Goal: Task Accomplishment & Management: Manage account settings

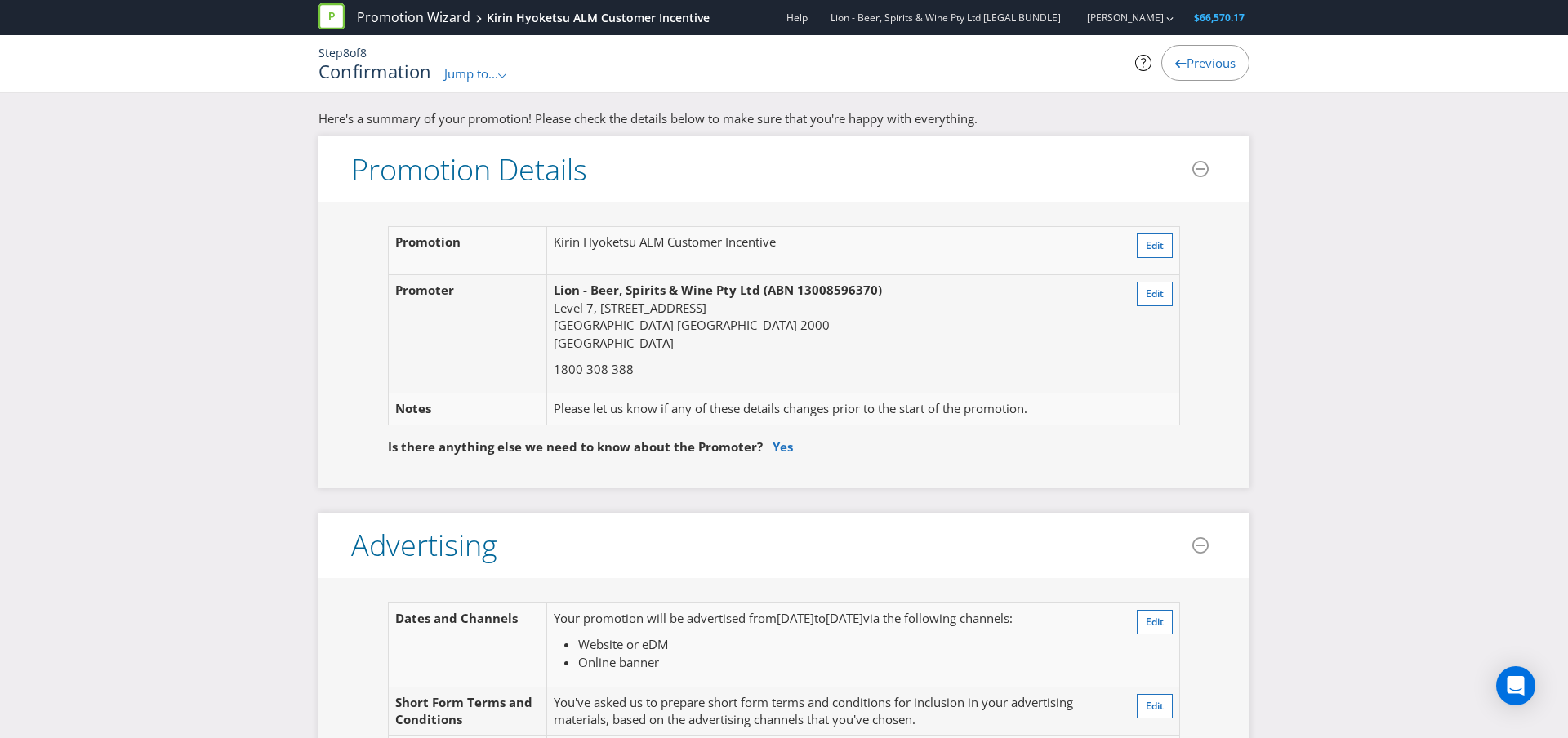
scroll to position [6355, 0]
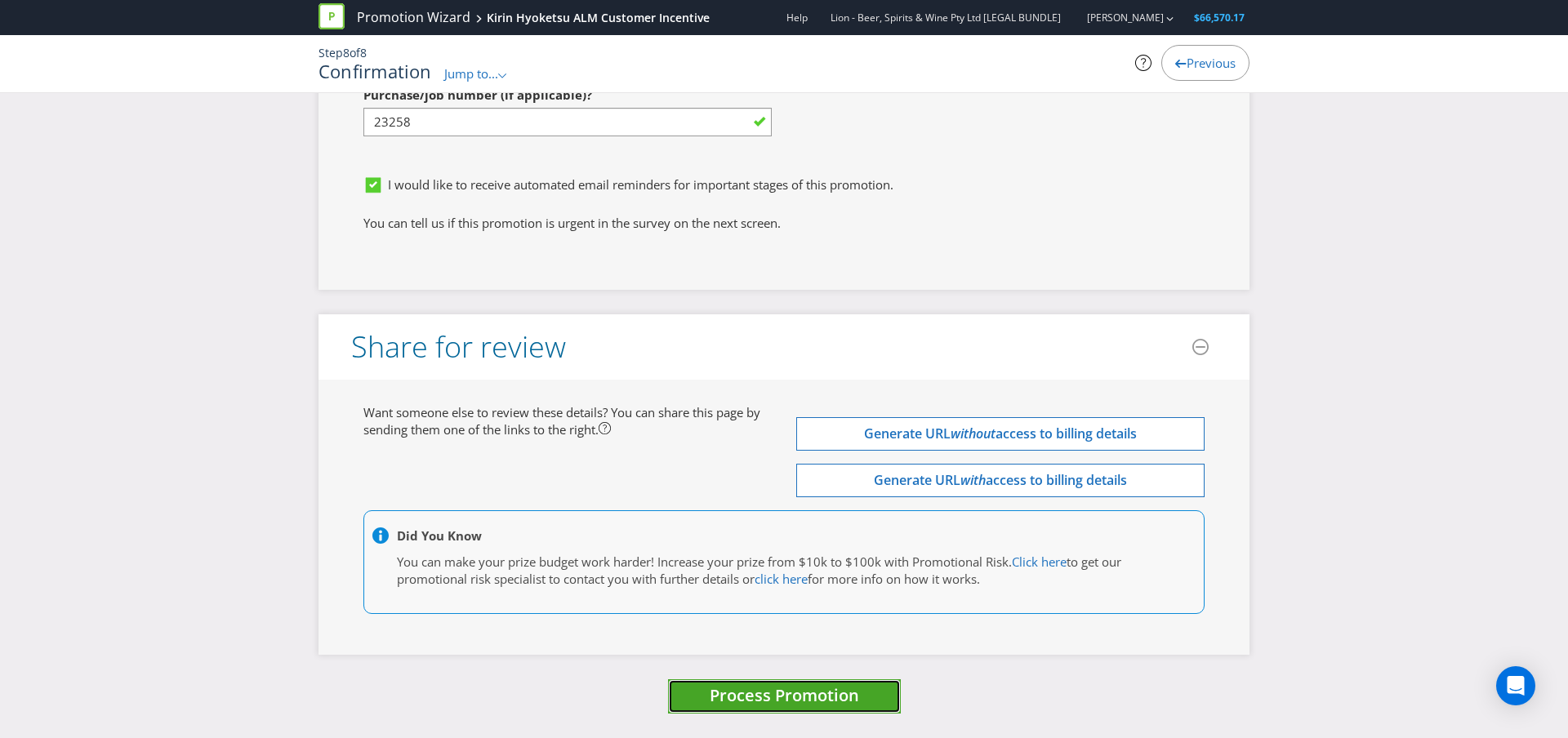
click at [793, 702] on span "Process Promotion" at bounding box center [784, 695] width 149 height 22
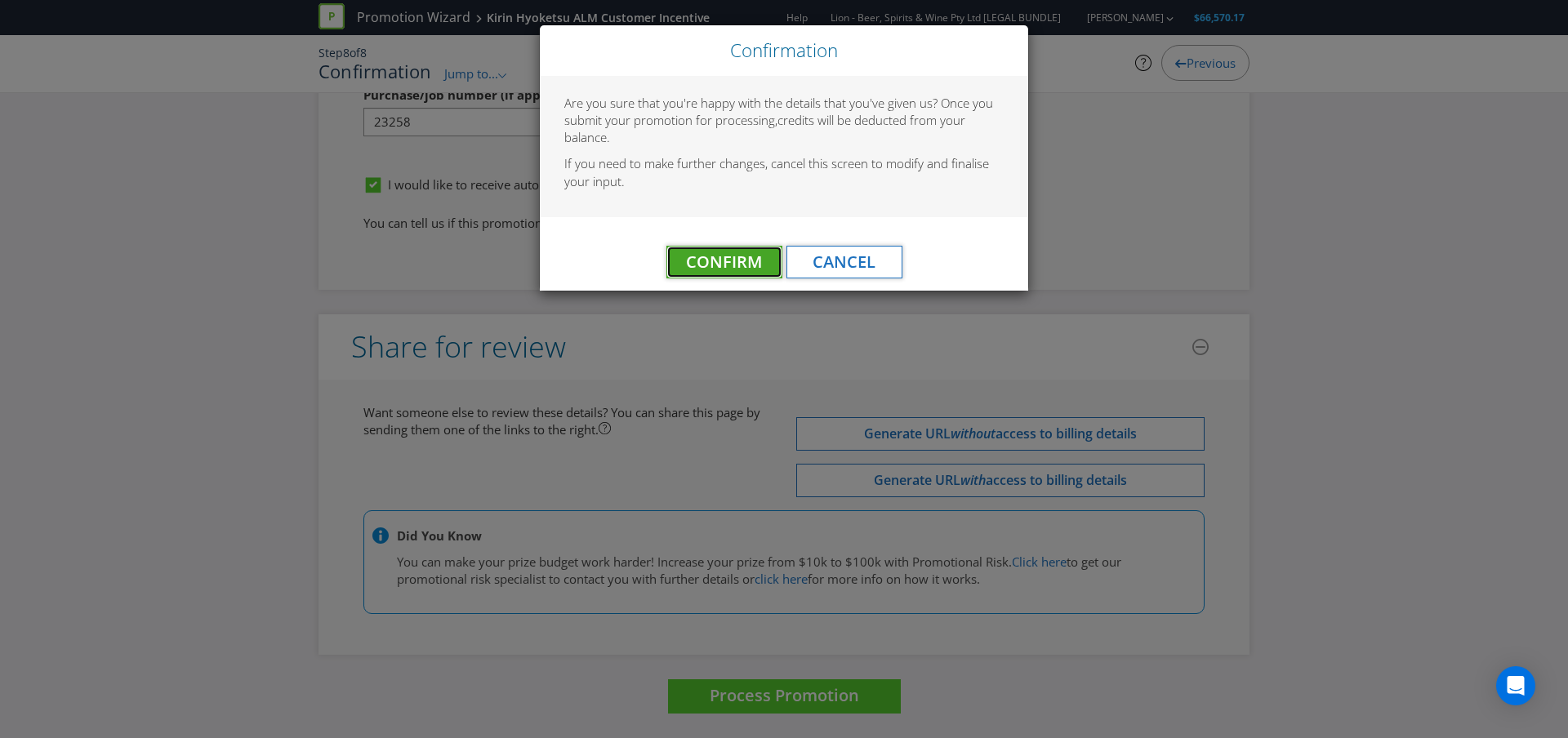
click at [710, 262] on span "Confirm" at bounding box center [724, 262] width 76 height 22
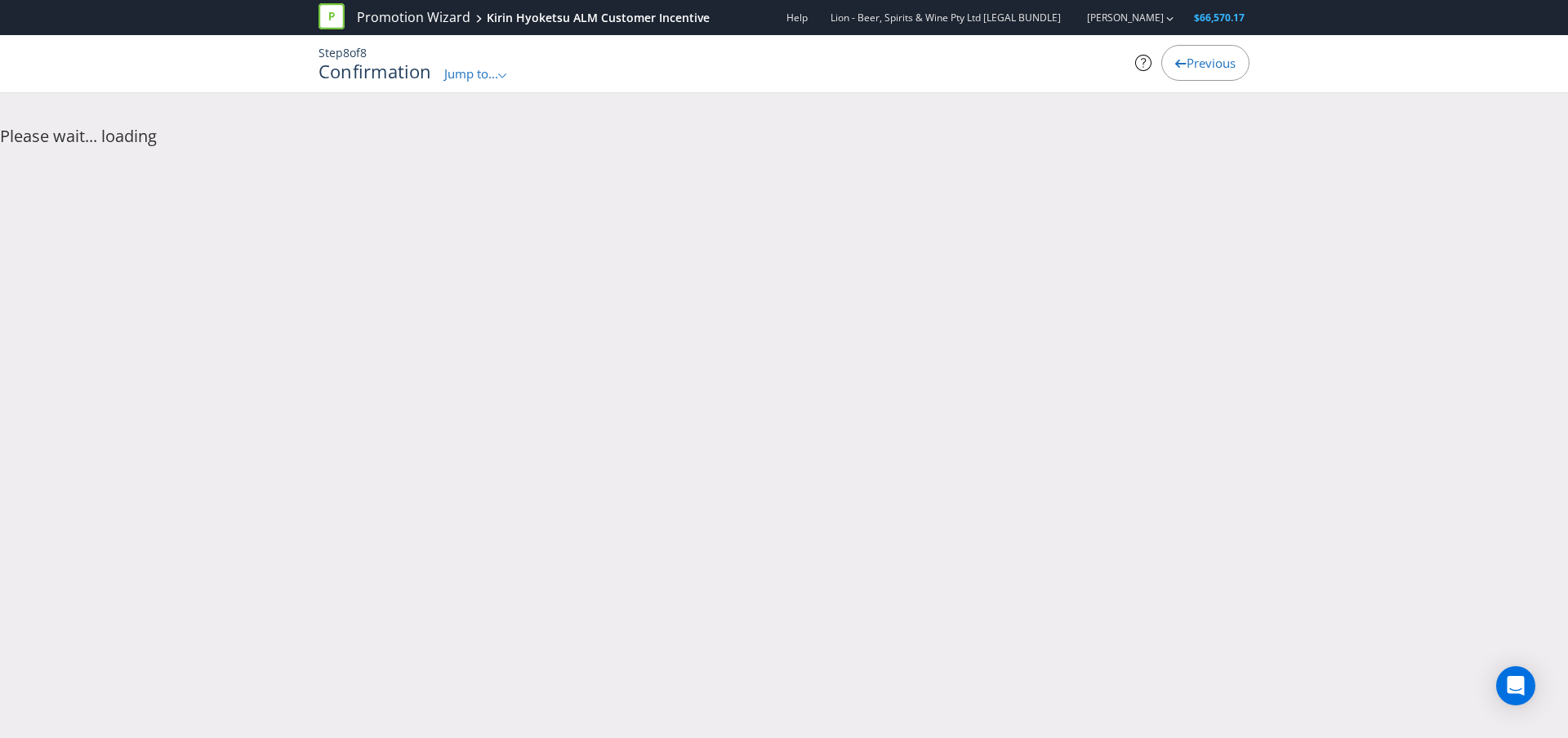
scroll to position [0, 0]
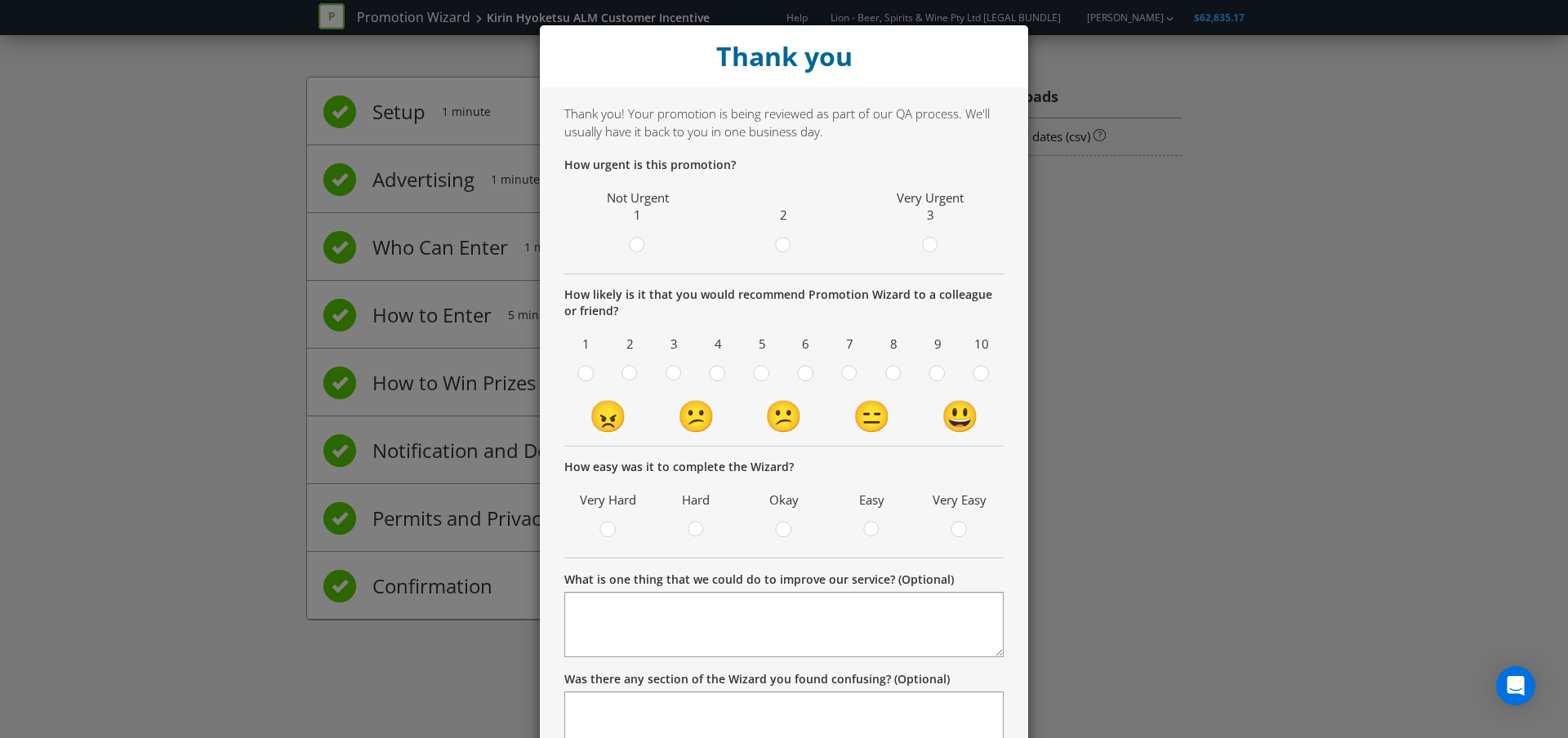
click at [1171, 521] on div "Thank you Thank you! Your promotion is being reviewed as part of our QA process…" at bounding box center [784, 369] width 1568 height 738
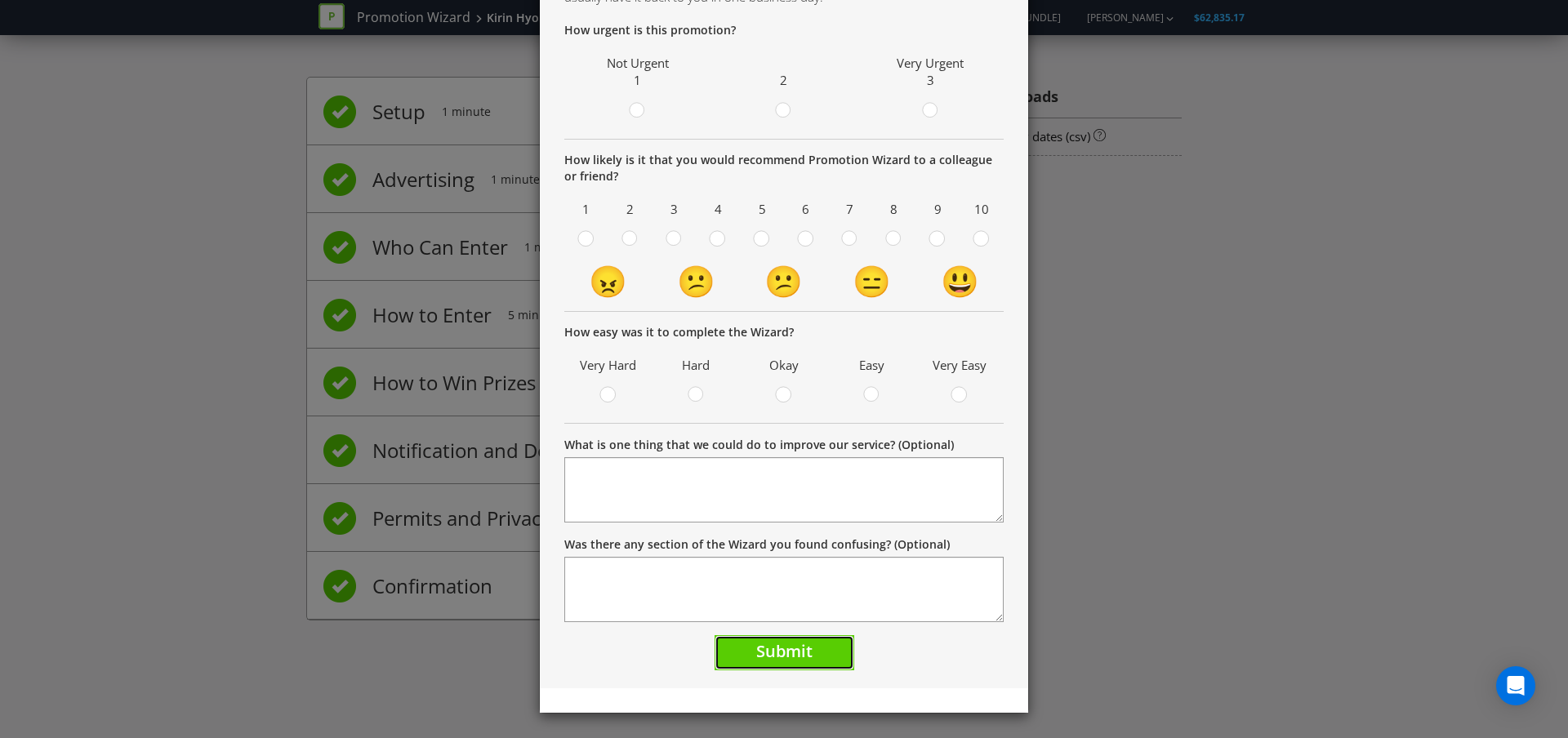
click at [799, 652] on span "Submit" at bounding box center [784, 651] width 56 height 22
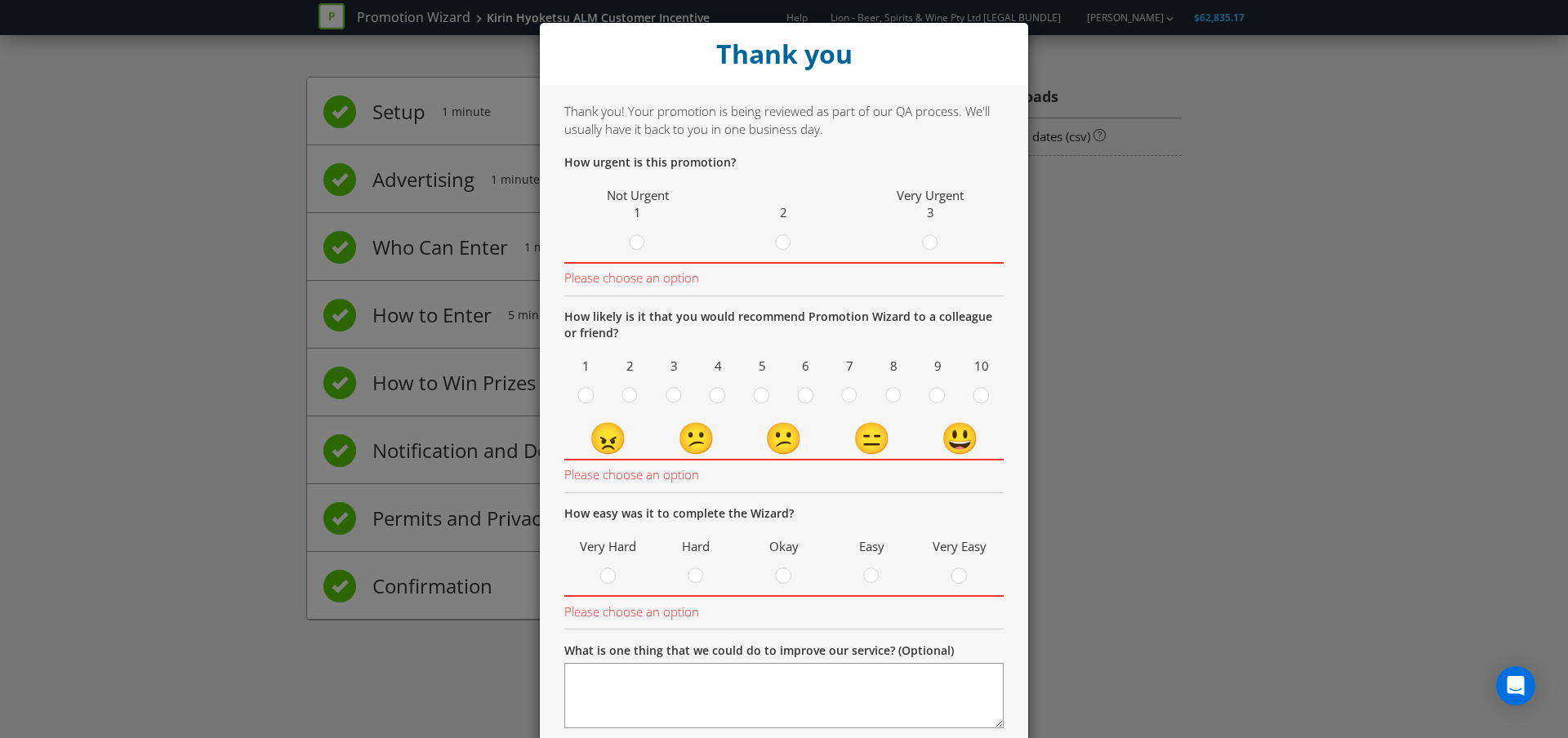
scroll to position [0, 0]
click at [634, 243] on div at bounding box center [638, 240] width 8 height 8
click at [0, 0] on input "radio" at bounding box center [0, 0] width 0 height 0
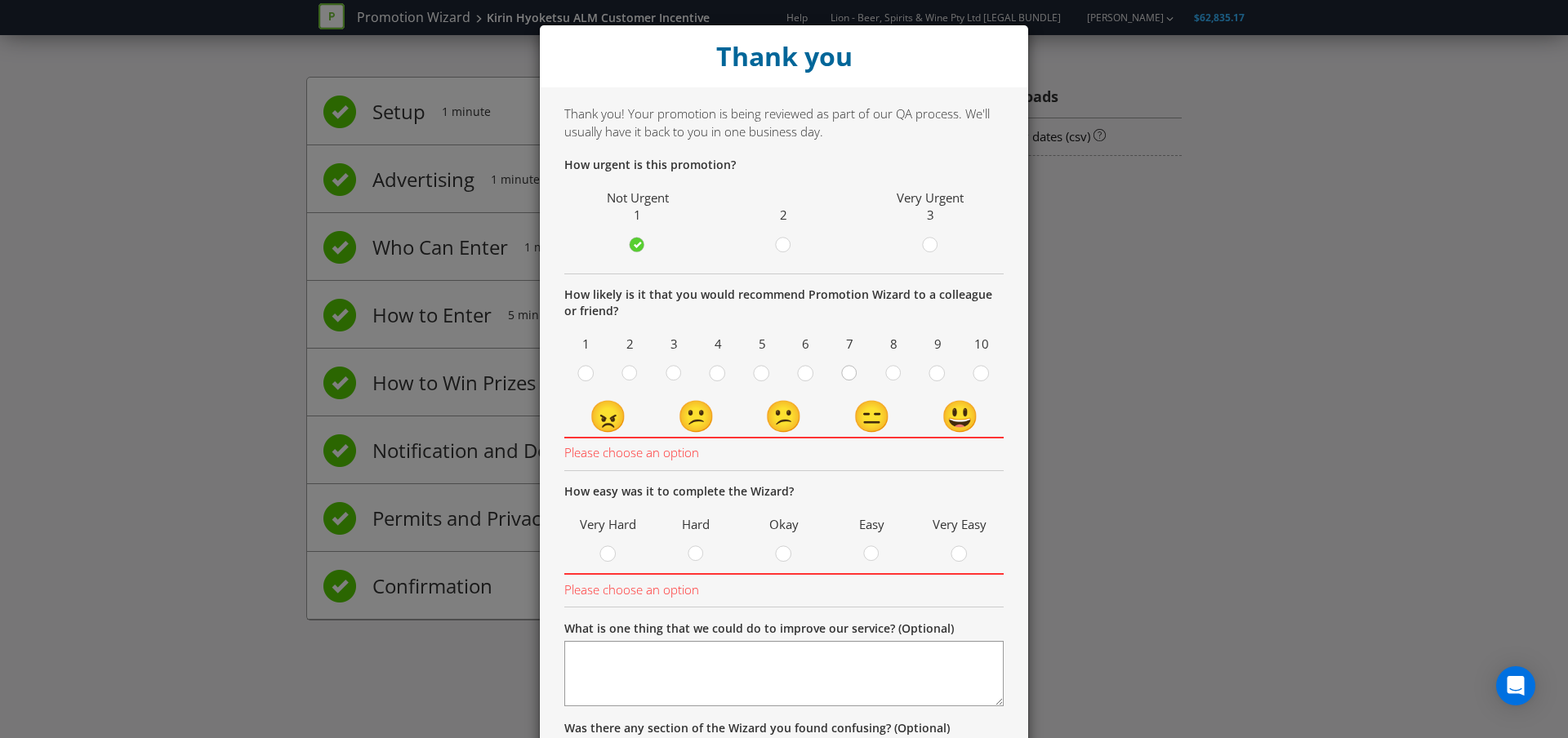
click at [853, 377] on circle at bounding box center [848, 372] width 14 height 14
click at [0, 0] on input "radio" at bounding box center [0, 0] width 0 height 0
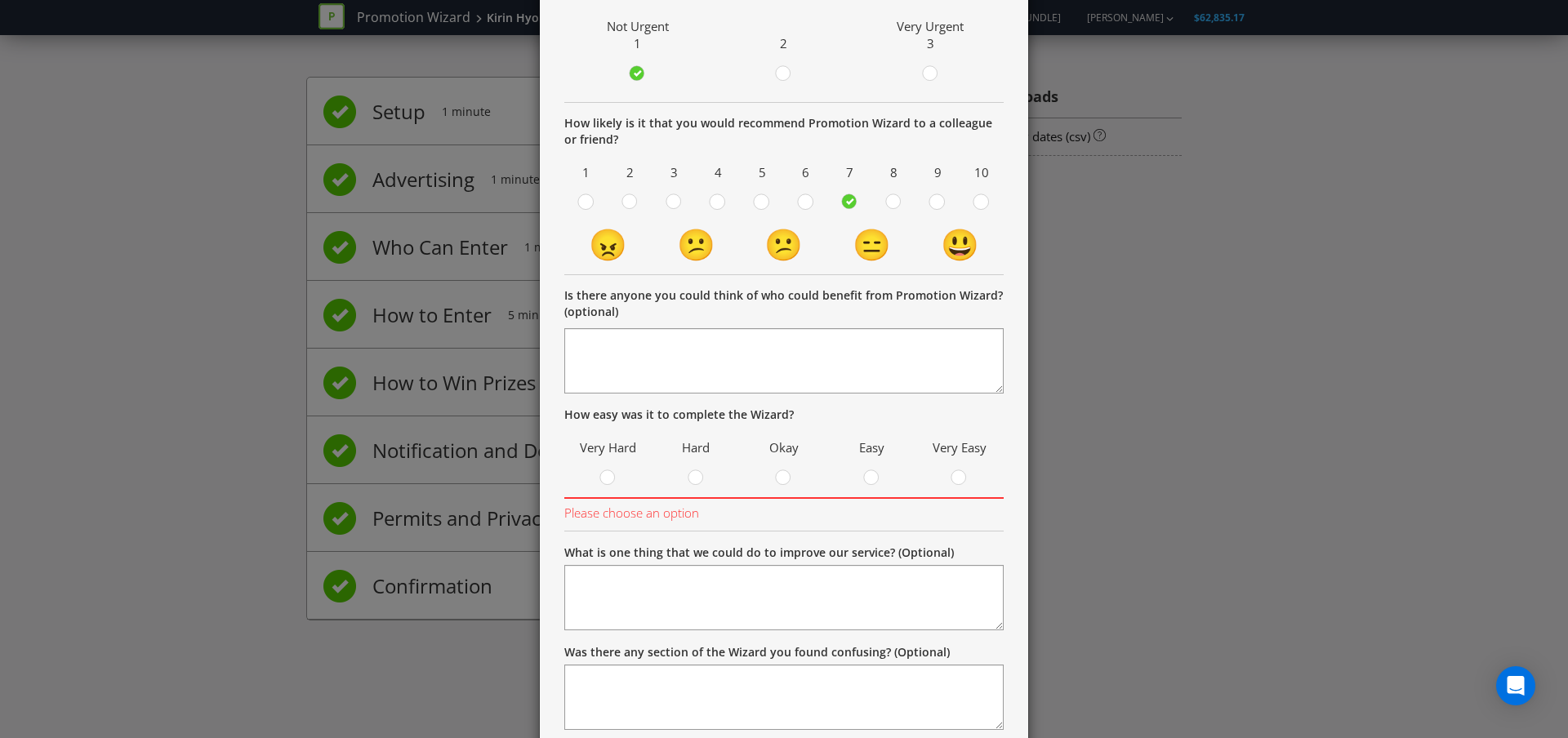
scroll to position [179, 0]
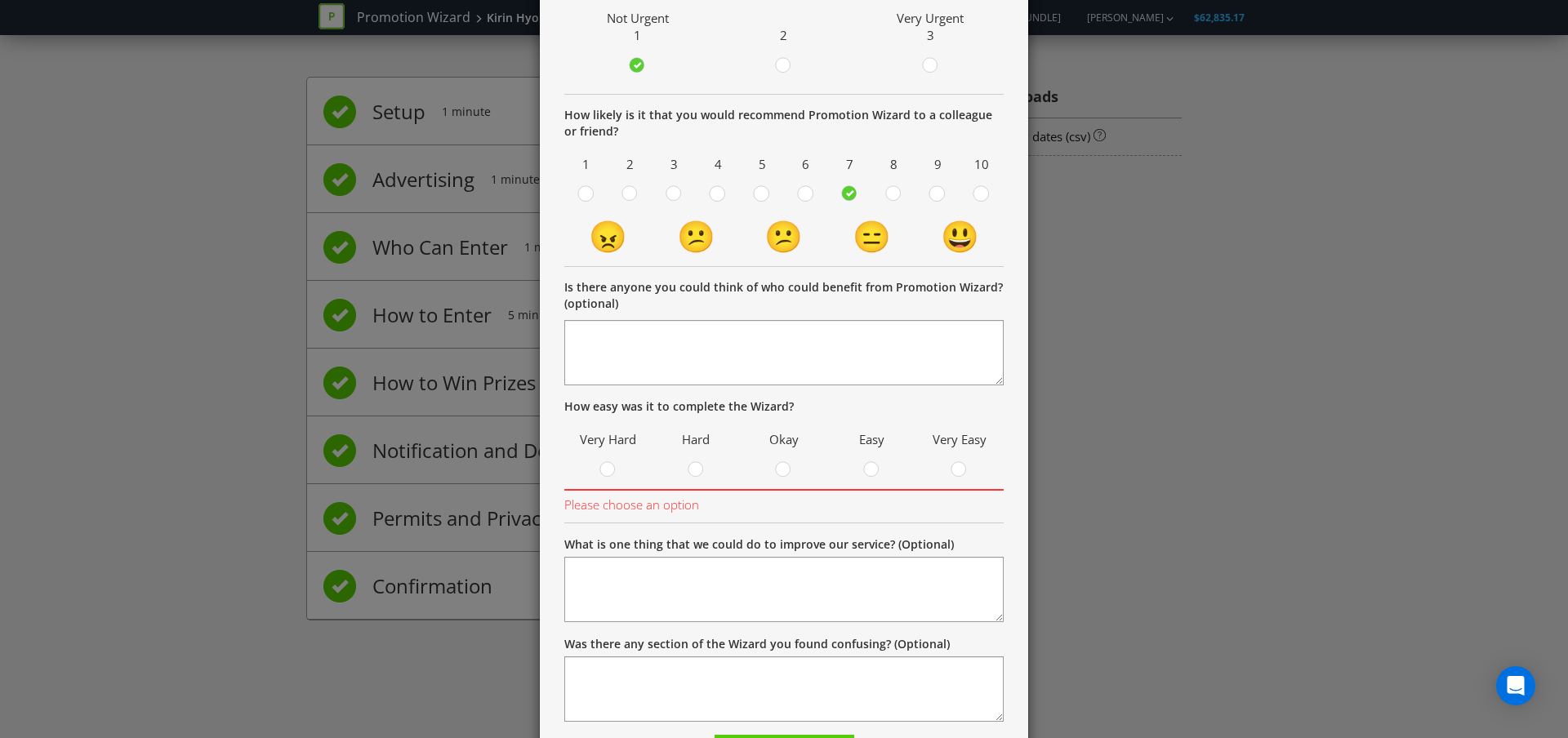
click at [773, 467] on label at bounding box center [784, 472] width 28 height 20
click at [0, 0] on input "radio" at bounding box center [0, 0] width 0 height 0
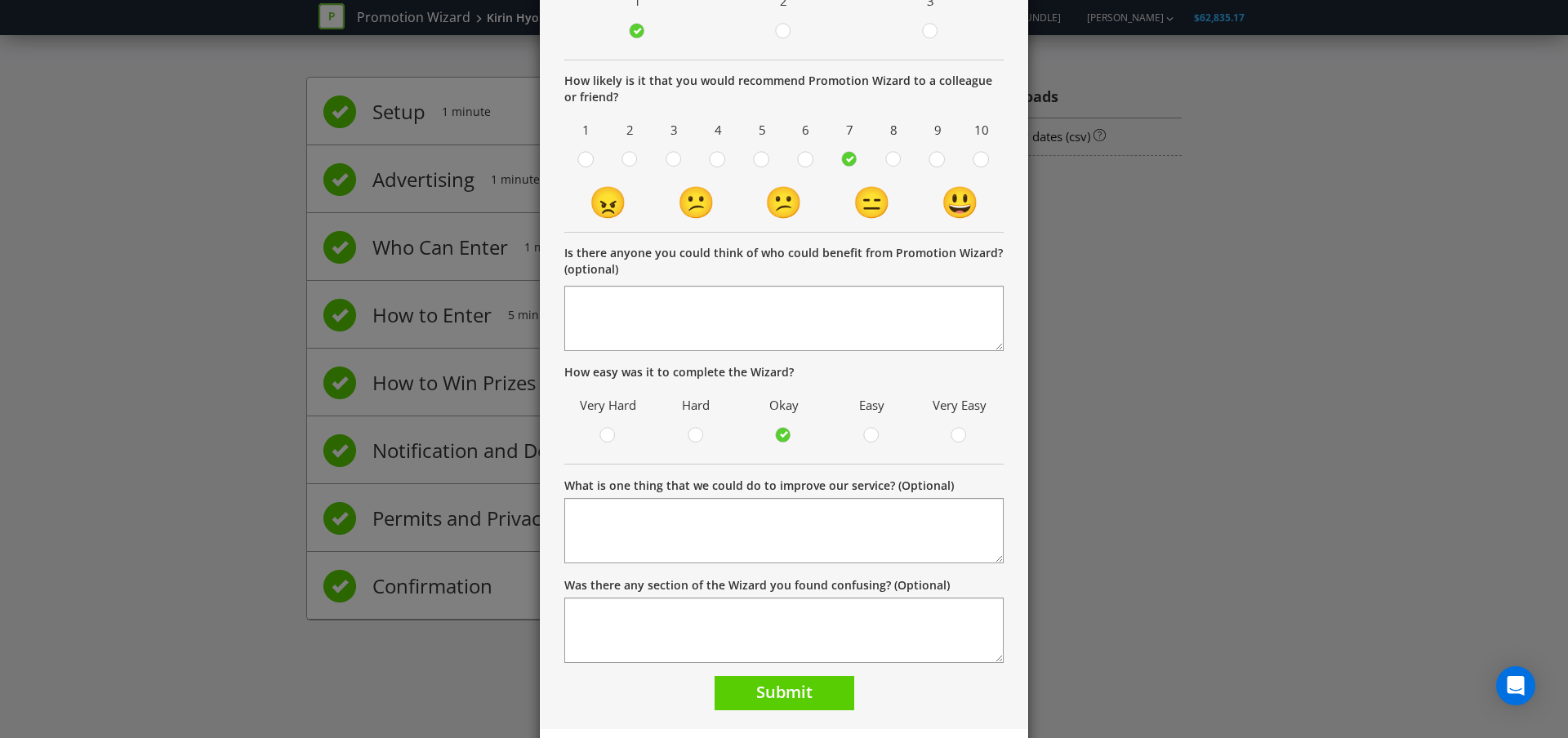
scroll to position [254, 0]
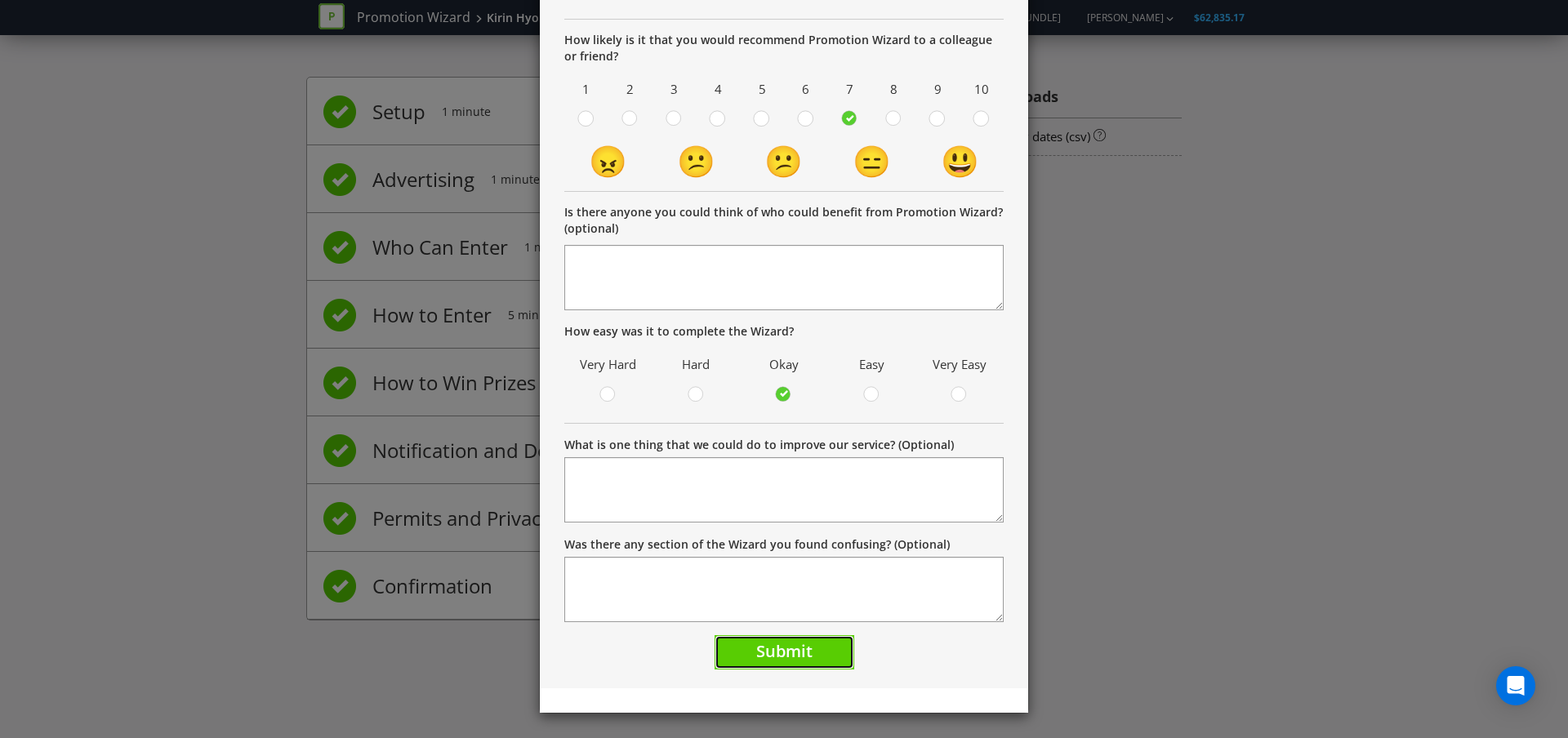
click at [773, 649] on span "Submit" at bounding box center [784, 651] width 56 height 22
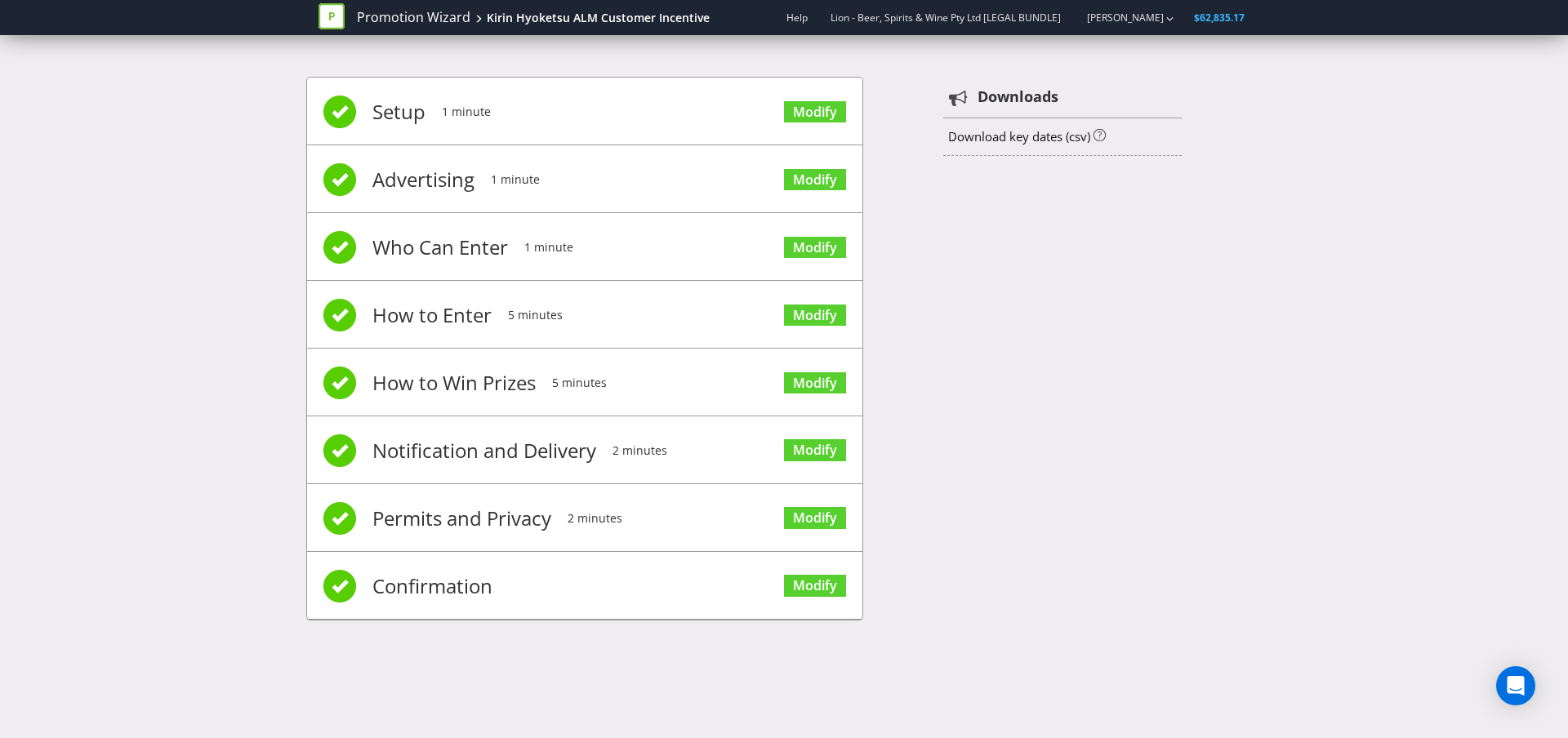
click at [982, 592] on div "Setup 1 minute Modify Advertising 1 minute Modify Who Can Enter 1 minute Modify…" at bounding box center [784, 356] width 955 height 609
click at [661, 570] on li "Confirmation Modify" at bounding box center [584, 586] width 555 height 67
click at [780, 583] on li "Confirmation Modify" at bounding box center [584, 586] width 555 height 67
click at [788, 584] on link "Modify" at bounding box center [815, 586] width 62 height 22
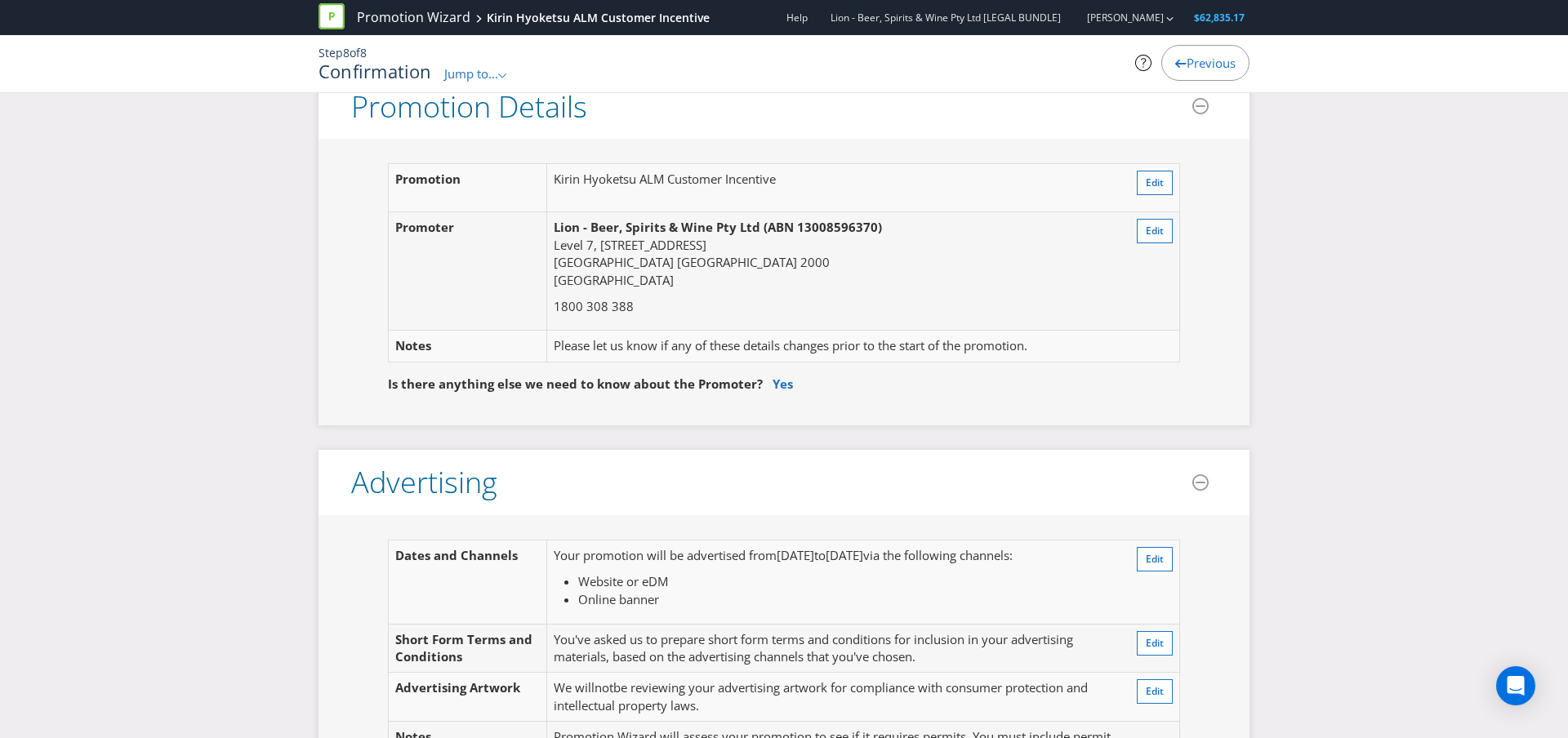
scroll to position [86, 0]
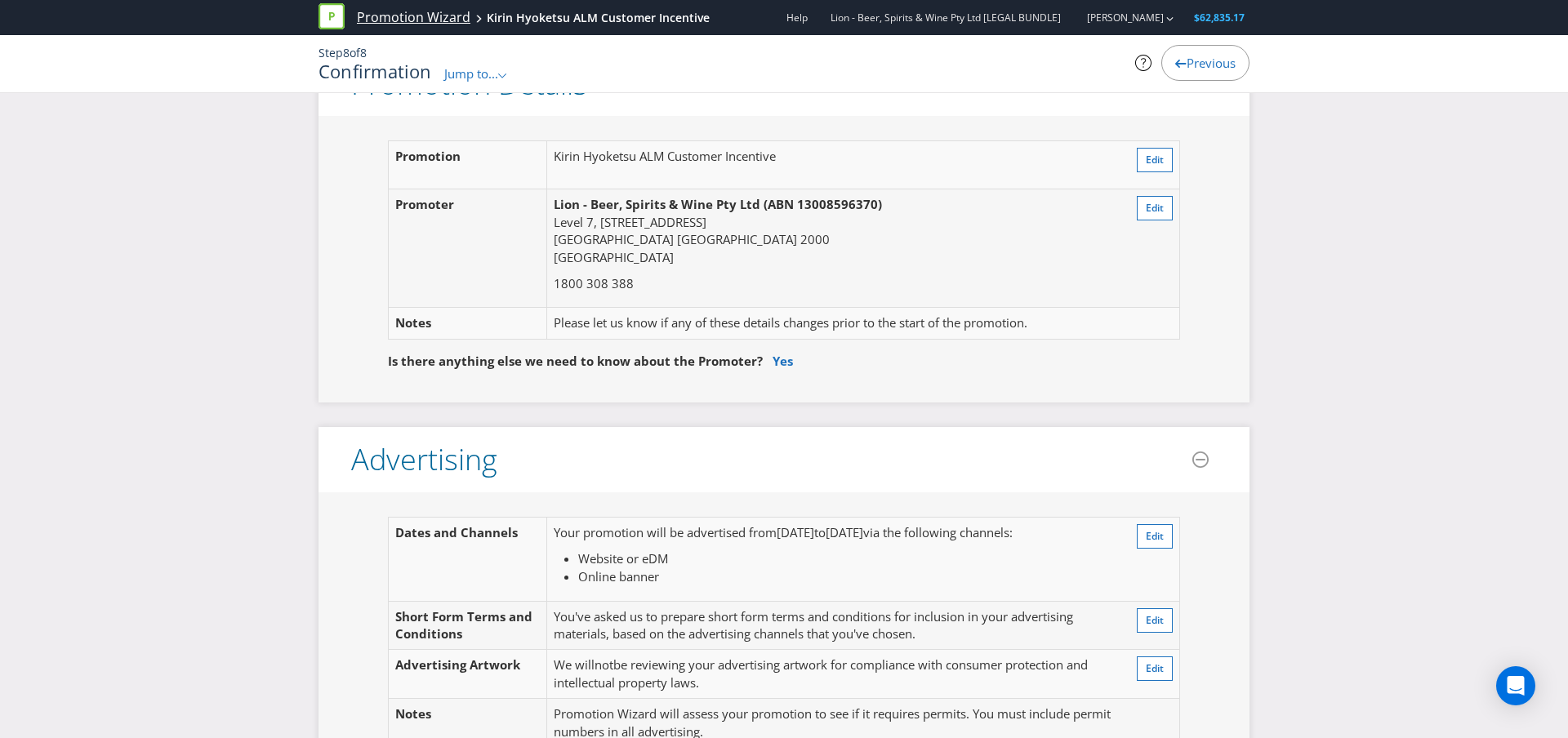
click at [431, 19] on link "Promotion Wizard" at bounding box center [414, 18] width 114 height 19
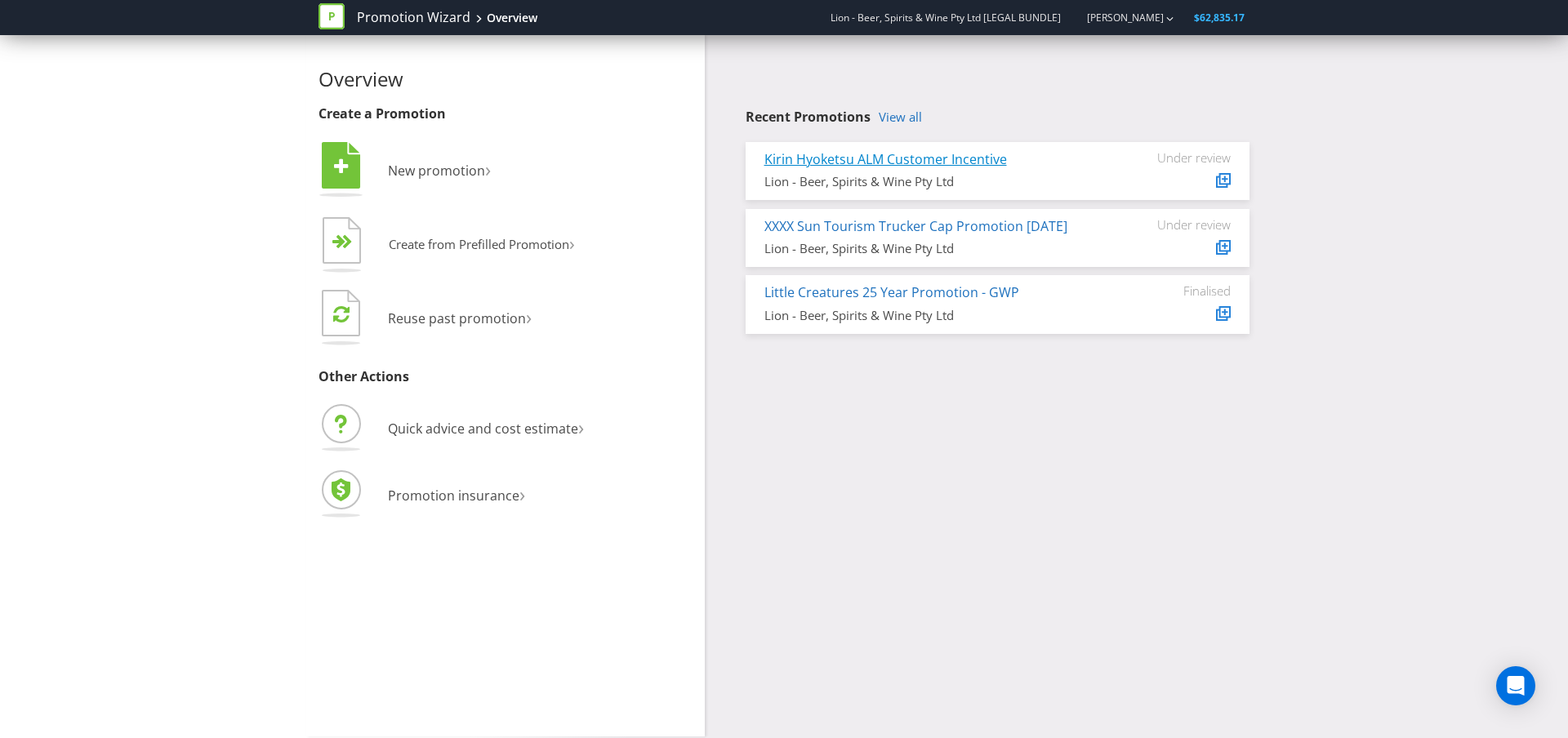
click at [973, 160] on link "Kirin Hyoketsu ALM Customer Incentive" at bounding box center [886, 158] width 243 height 18
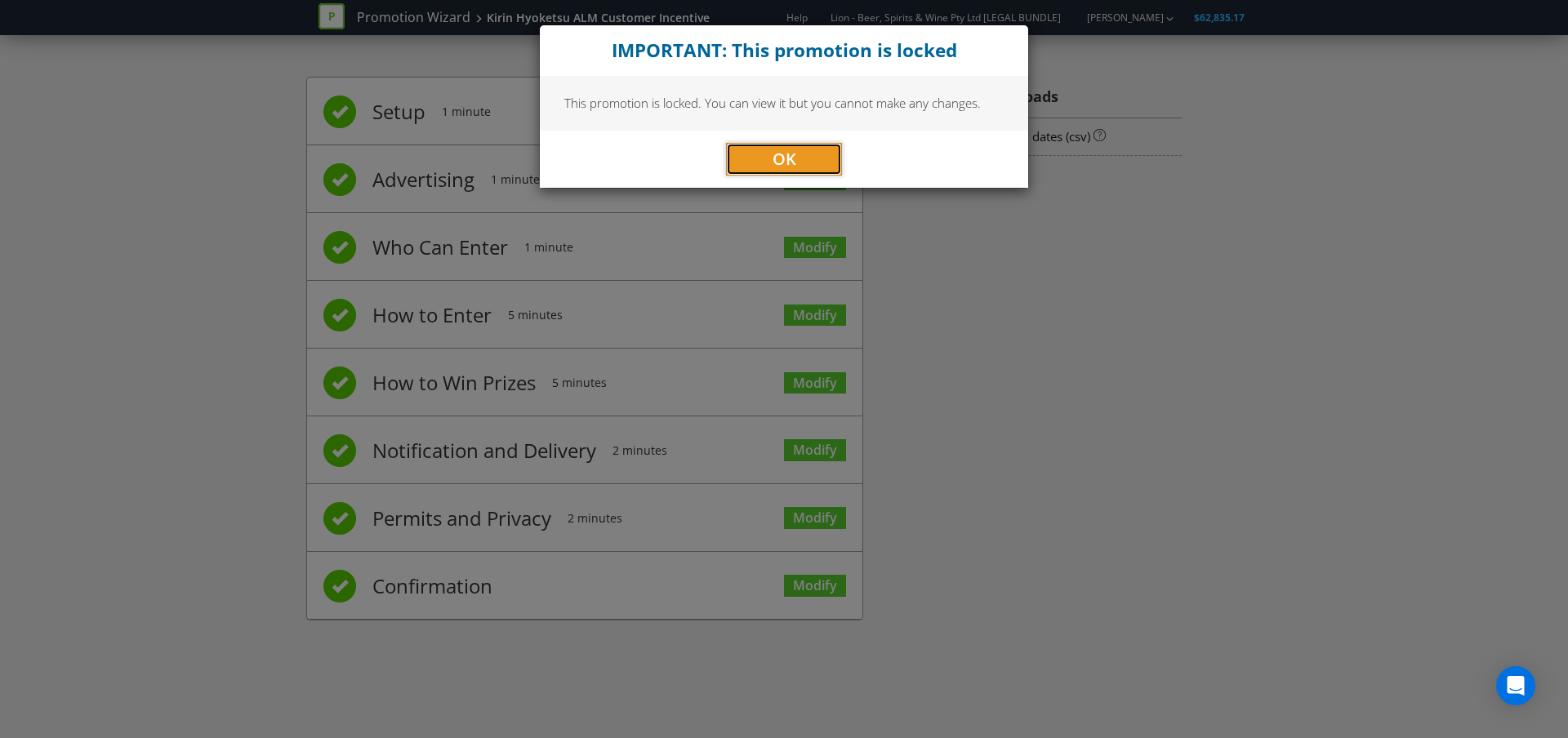
click at [750, 162] on button "OK" at bounding box center [784, 159] width 116 height 33
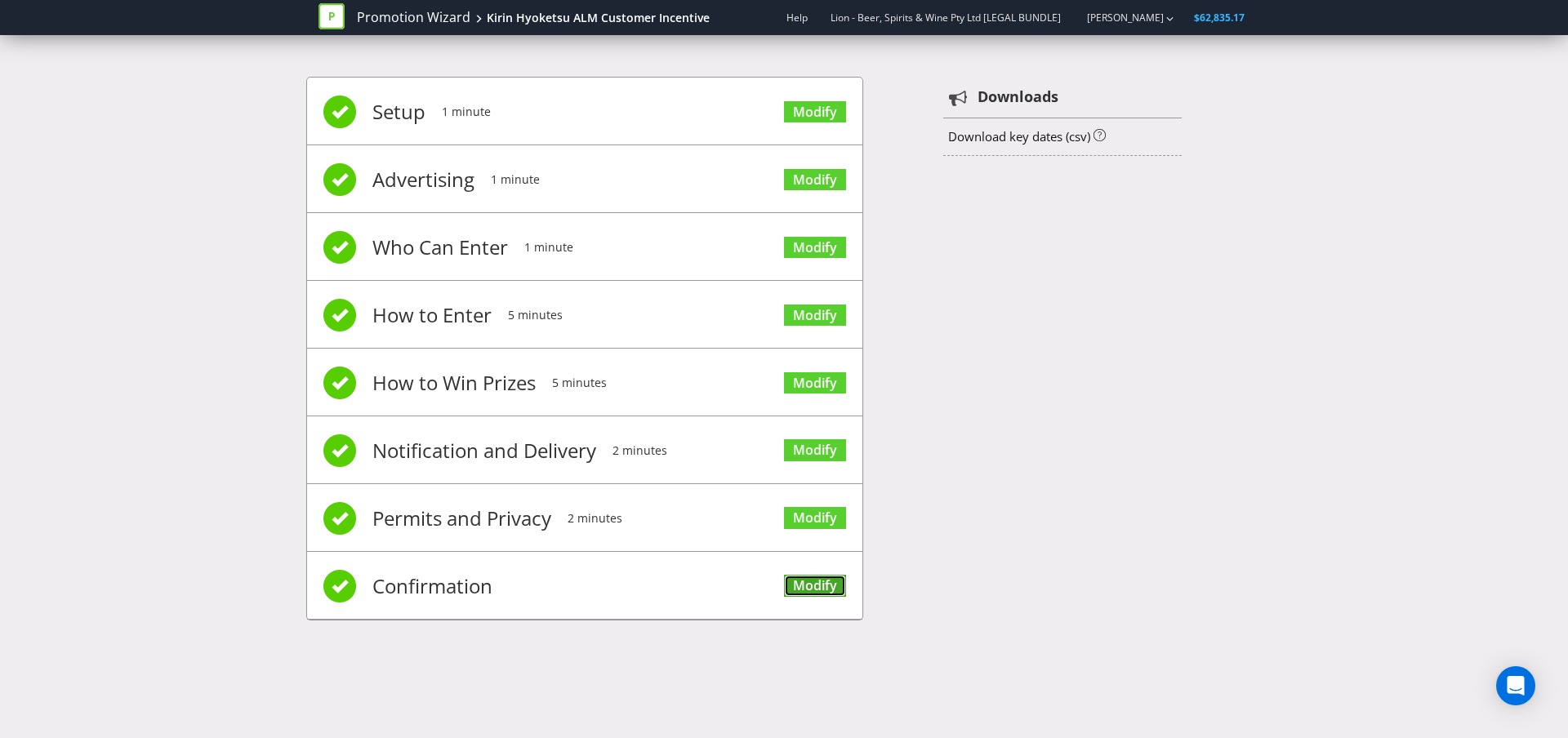
click at [822, 584] on link "Modify" at bounding box center [815, 586] width 62 height 22
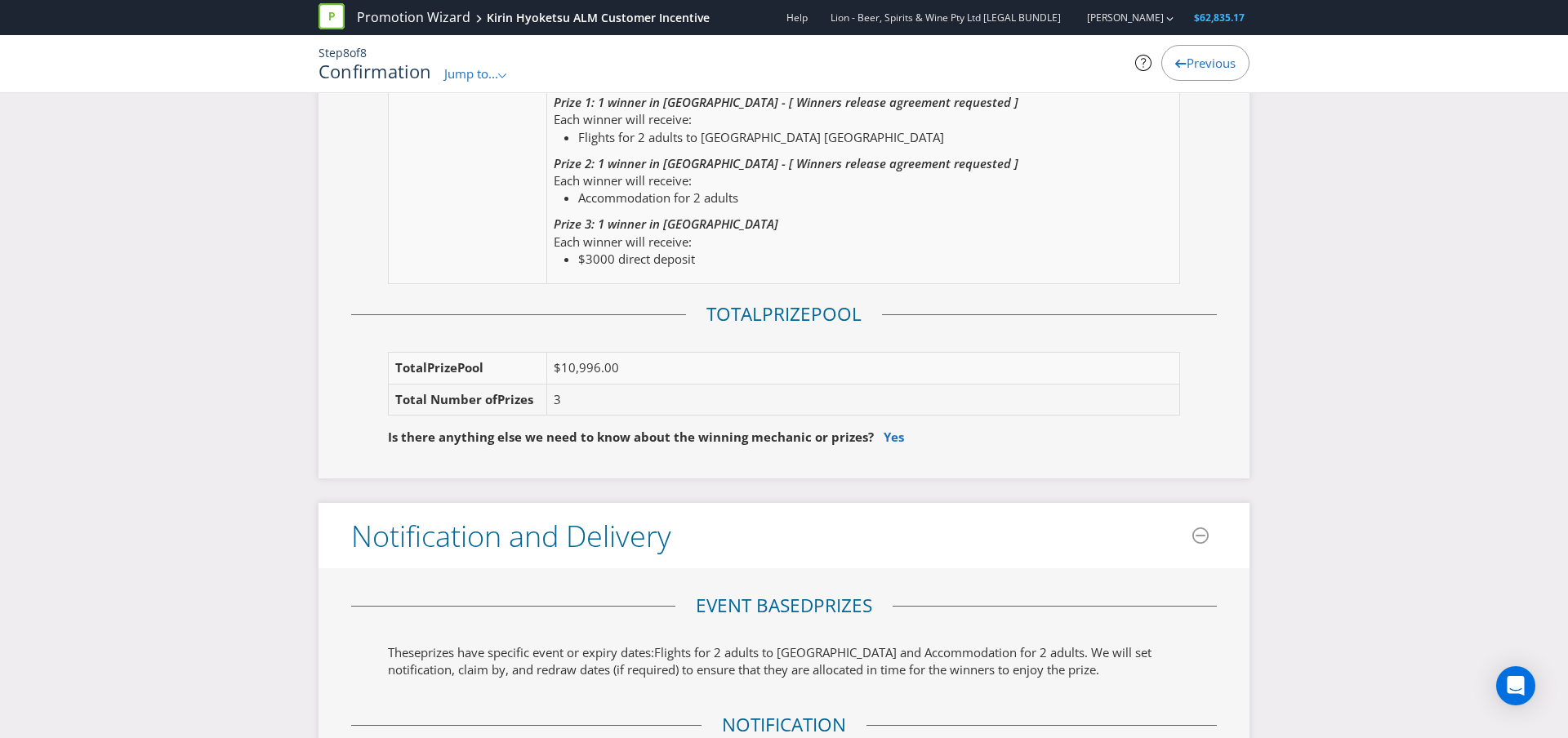
scroll to position [2026, 0]
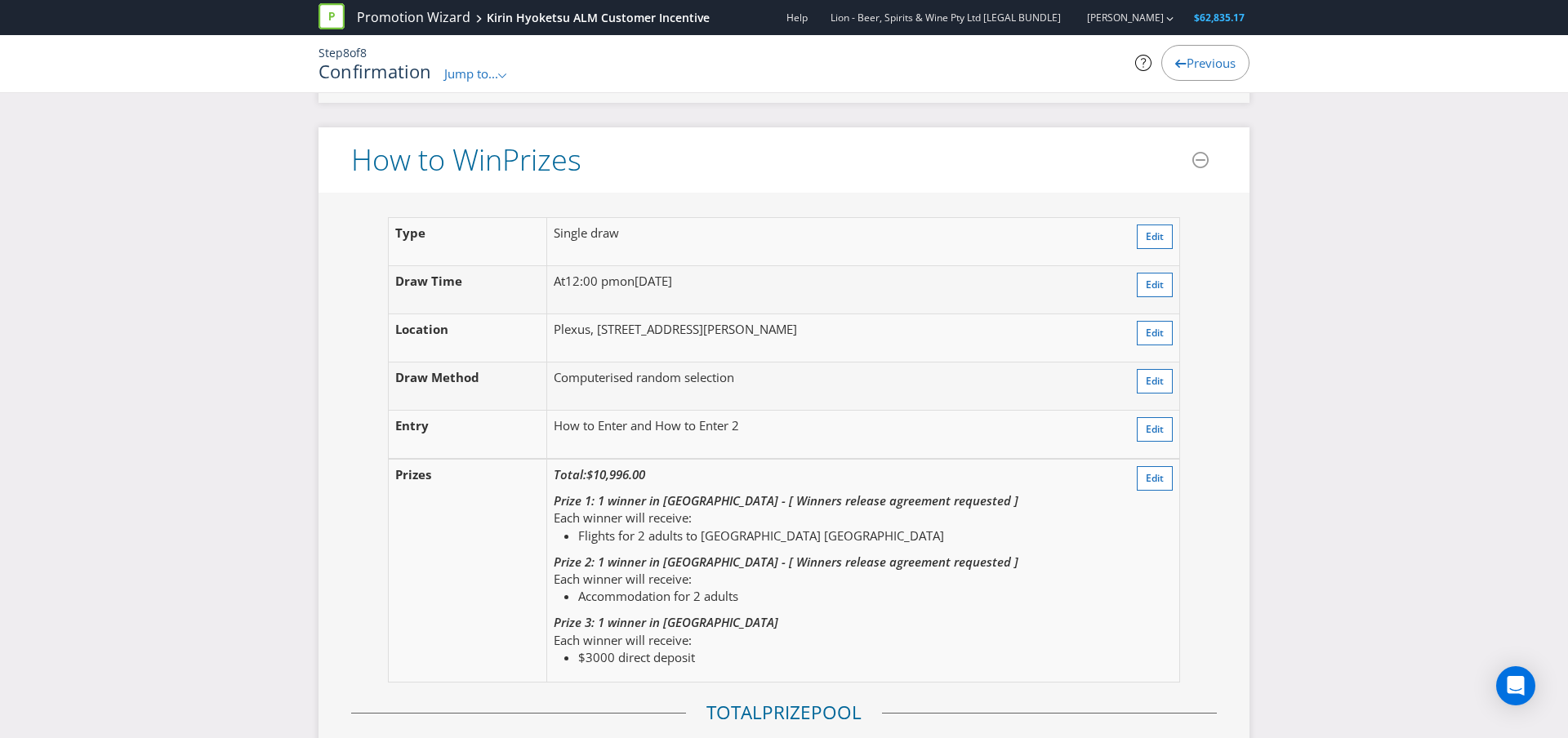
click at [481, 73] on span "Jump to..." at bounding box center [471, 73] width 54 height 16
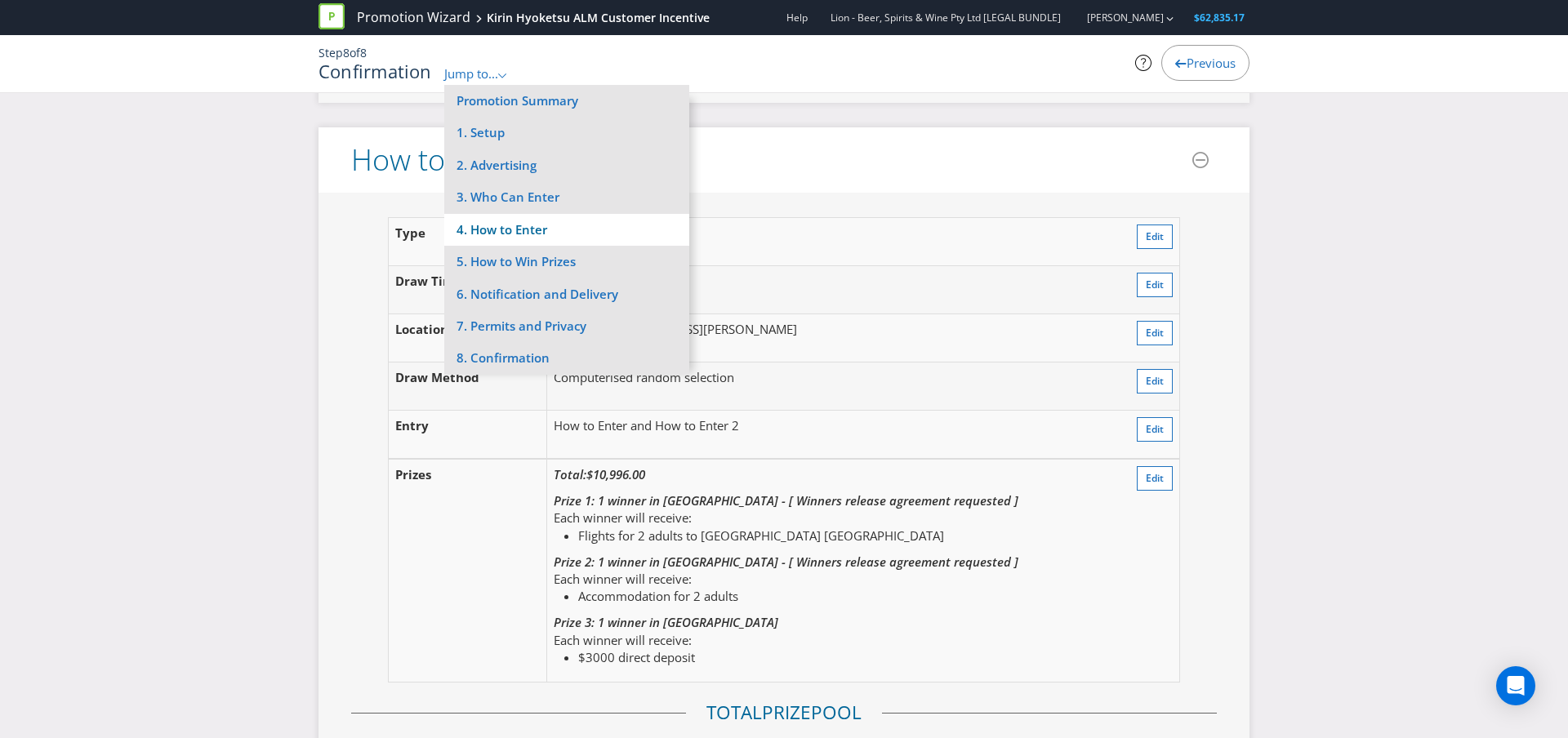
click at [505, 233] on li "4. How to Enter" at bounding box center [566, 230] width 245 height 32
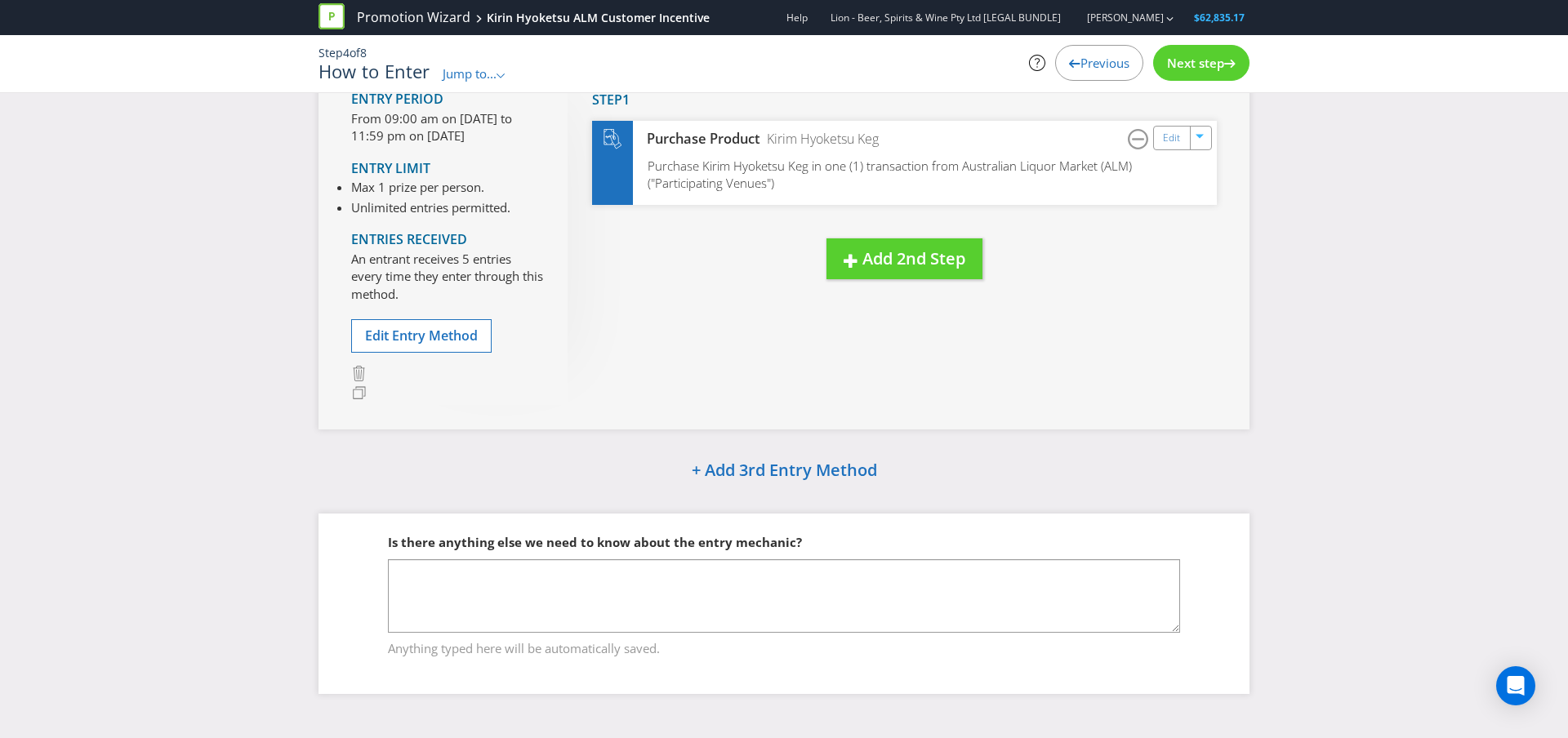
scroll to position [623, 0]
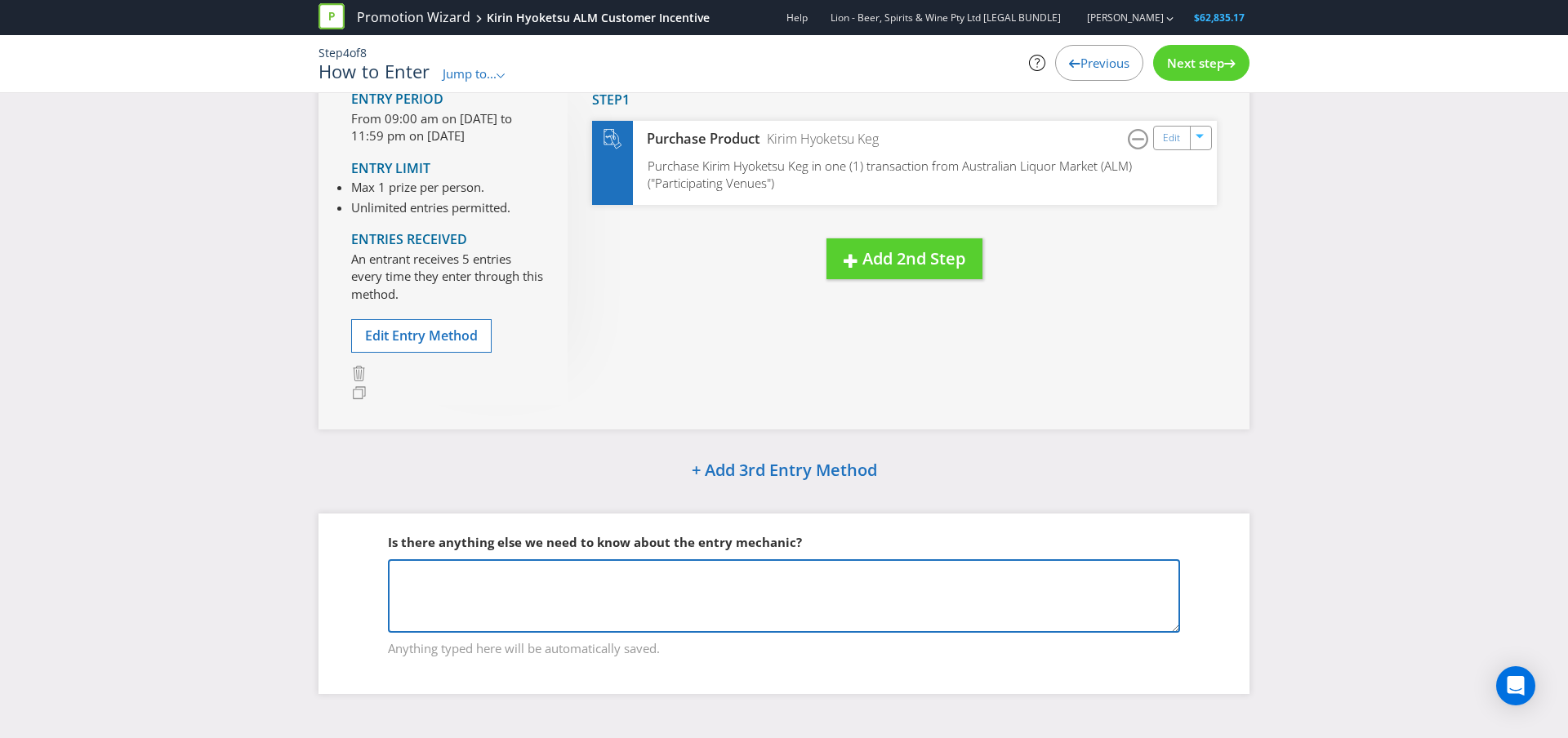
click at [499, 607] on textarea at bounding box center [784, 596] width 792 height 73
paste textarea "Can we please add to T&C’s a min purchase requirement of 3 kegs over the promo …"
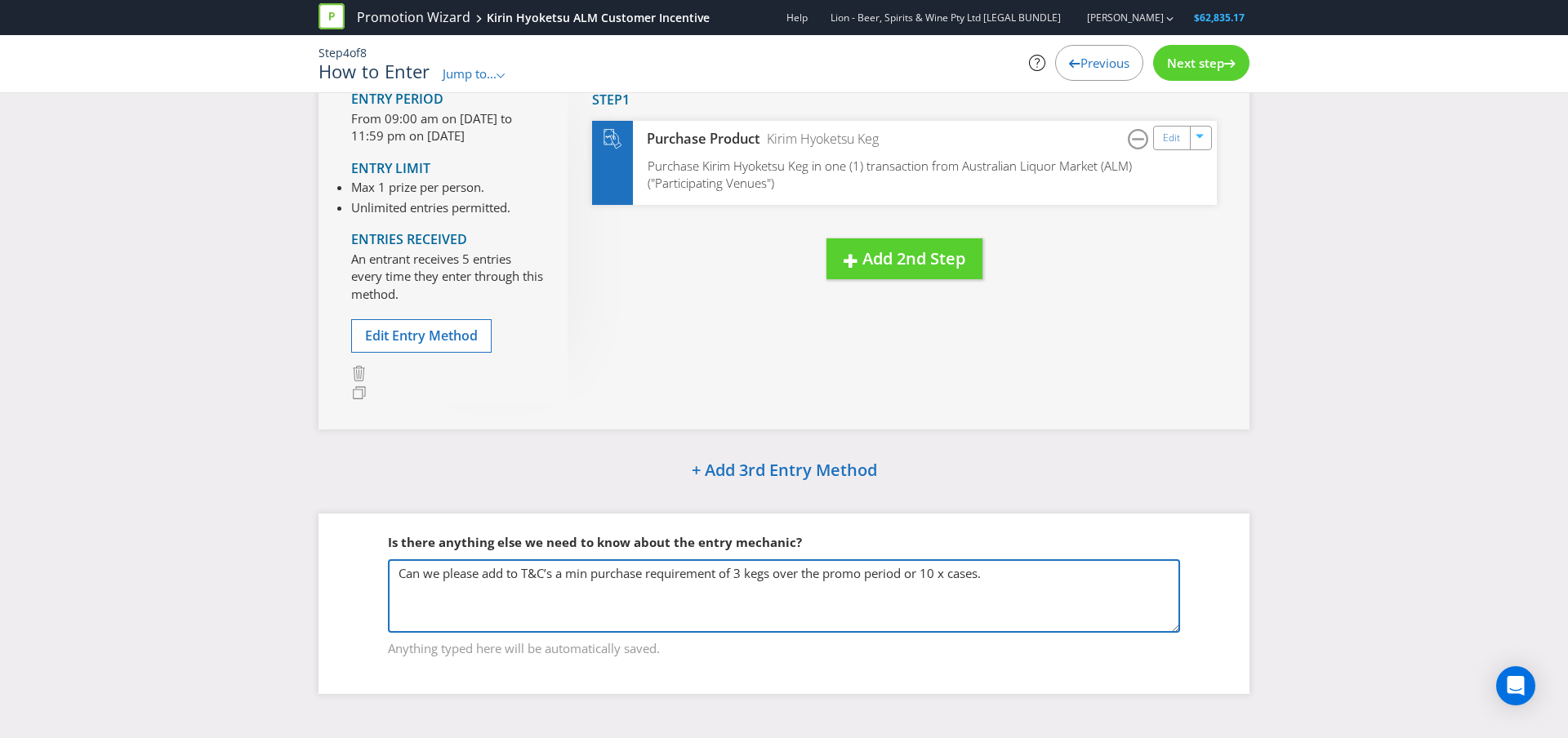
type textarea "Can we please add to T&C’s a min purchase requirement of 3 kegs over the promo …"
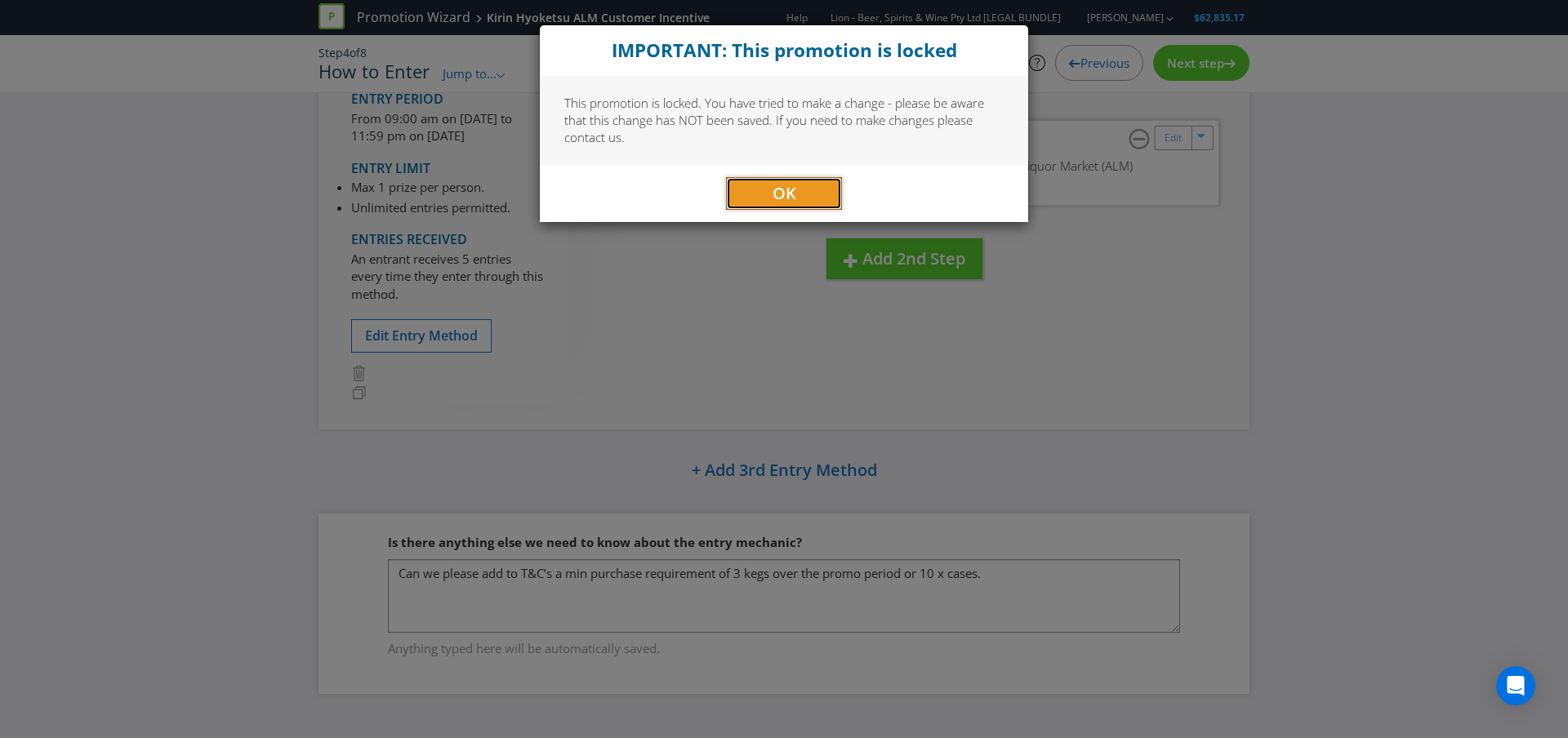
click at [787, 186] on span "OK" at bounding box center [784, 193] width 24 height 22
